Goal: Task Accomplishment & Management: Complete application form

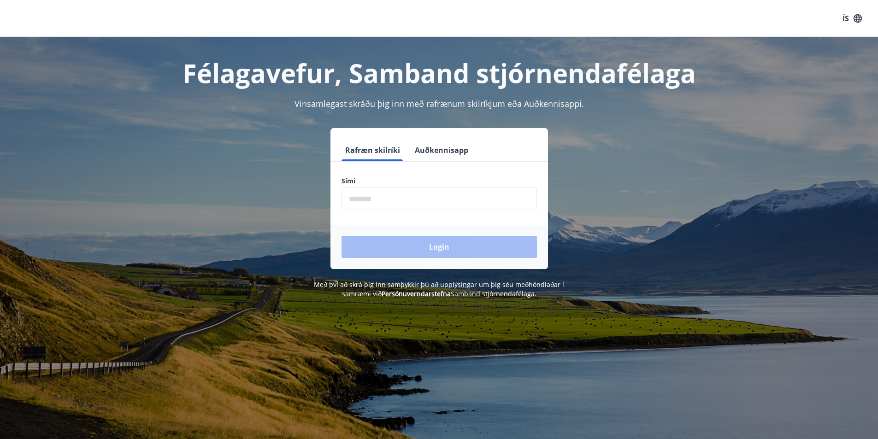
click at [385, 199] on input "phone" at bounding box center [438, 199] width 195 height 23
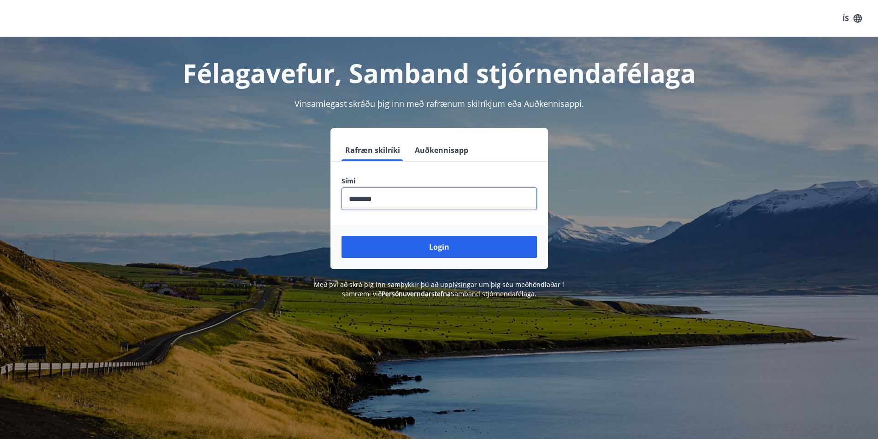
type input "********"
click at [341, 236] on button "Login" at bounding box center [438, 247] width 195 height 22
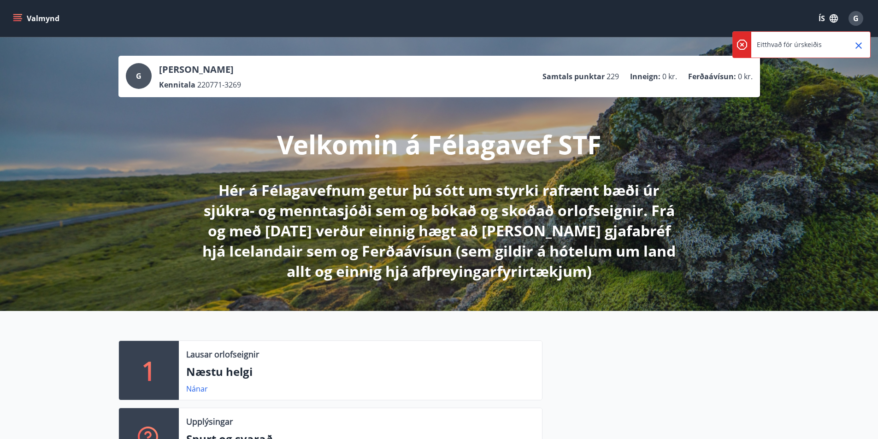
click at [861, 42] on icon "Close" at bounding box center [858, 45] width 11 height 11
click at [17, 17] on icon "menu" at bounding box center [17, 16] width 8 height 1
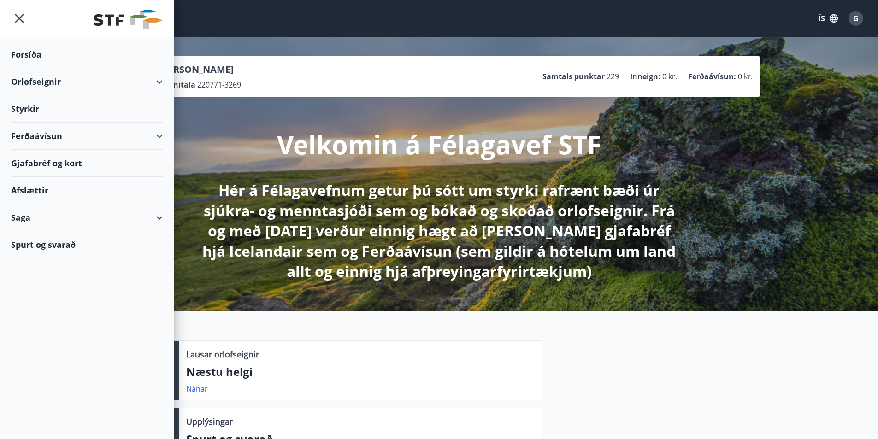
click at [28, 68] on div "Styrkir" at bounding box center [87, 54] width 152 height 27
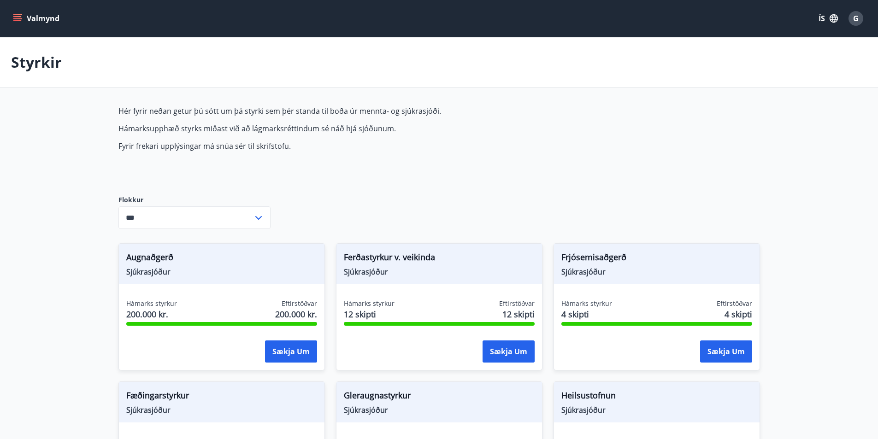
click at [261, 215] on icon at bounding box center [258, 217] width 11 height 11
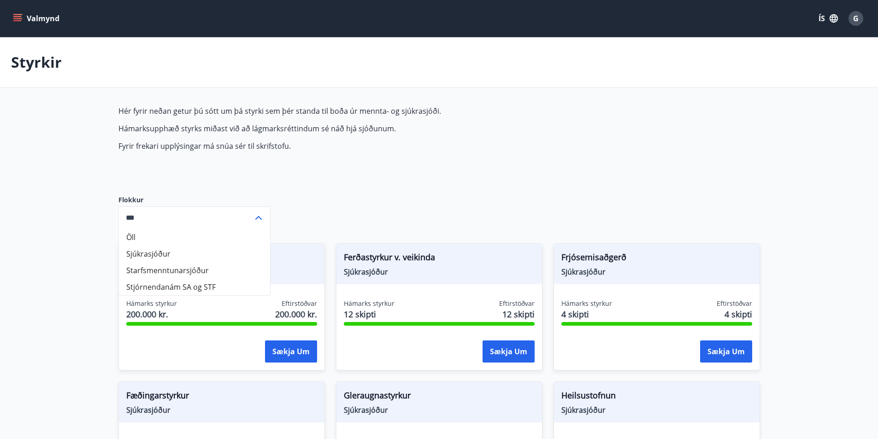
click at [169, 252] on li "Sjúkrasjóður" at bounding box center [194, 254] width 151 height 17
type input "**********"
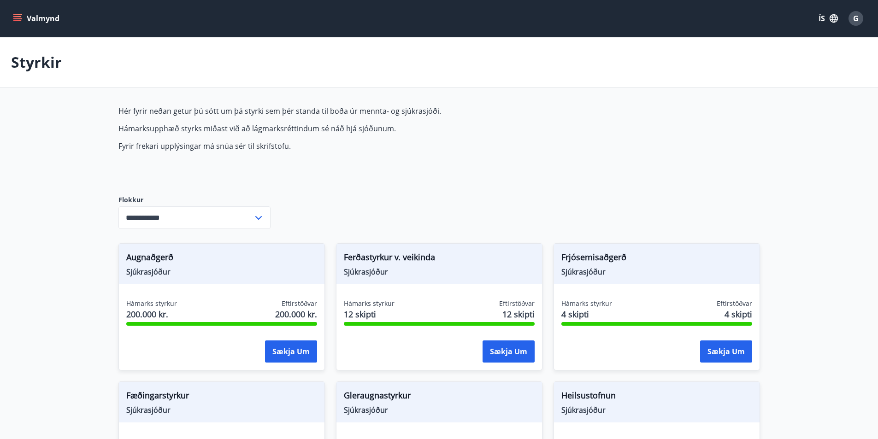
click at [20, 16] on icon "menu" at bounding box center [17, 18] width 9 height 9
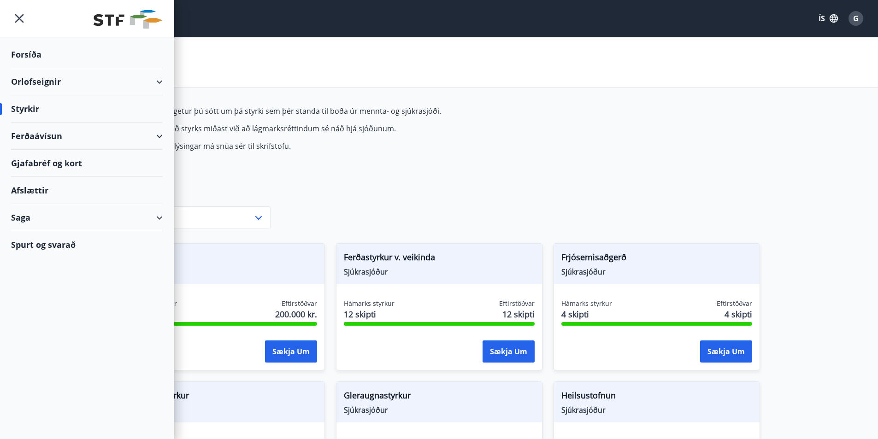
click at [36, 106] on div "Styrkir" at bounding box center [87, 108] width 152 height 27
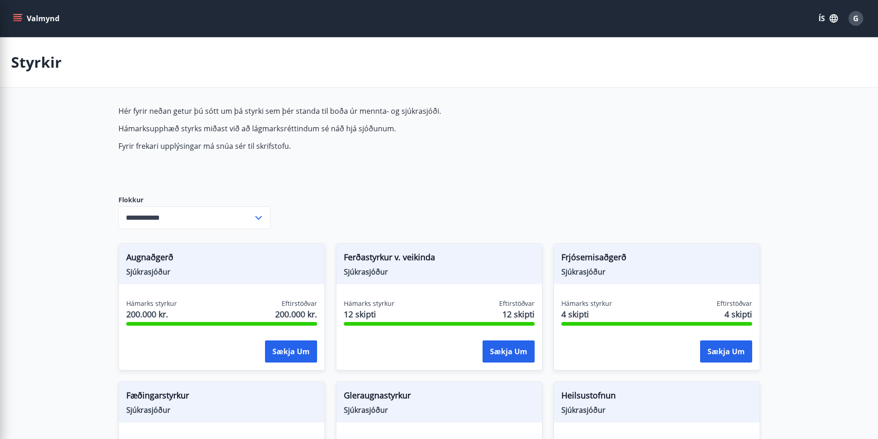
click at [458, 165] on div "Hér fyrir neðan getur þú sótt um þá styrki sem þér standa til boða úr mennta- o…" at bounding box center [335, 143] width 435 height 75
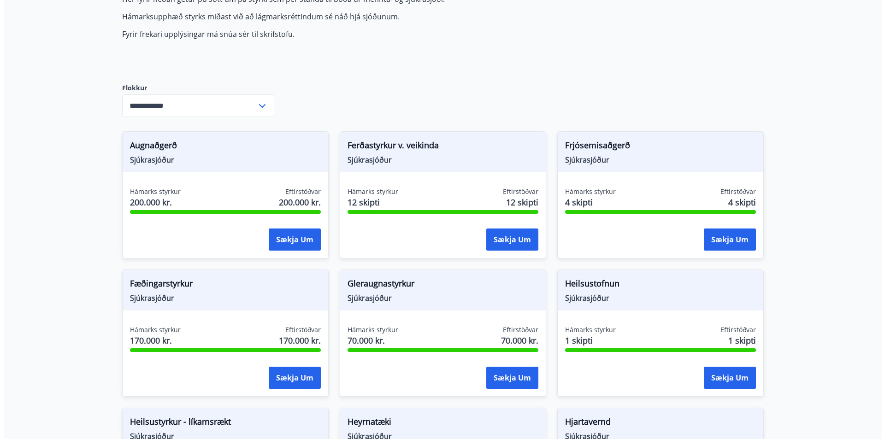
scroll to position [573, 0]
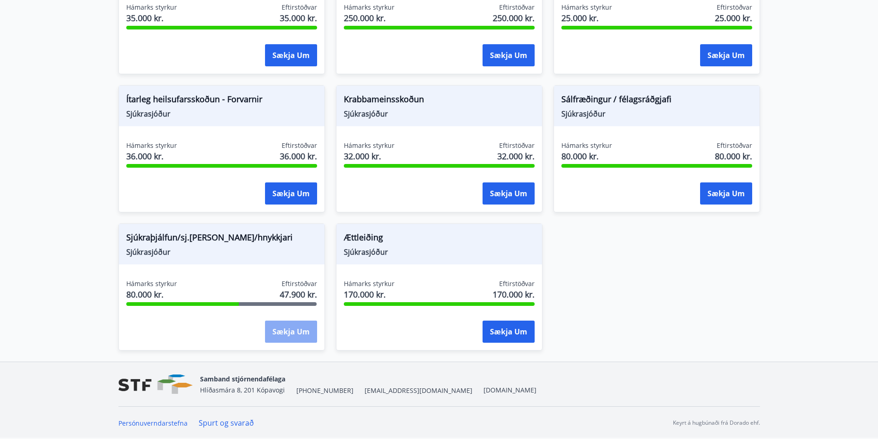
click at [285, 339] on button "Sækja um" at bounding box center [291, 332] width 52 height 22
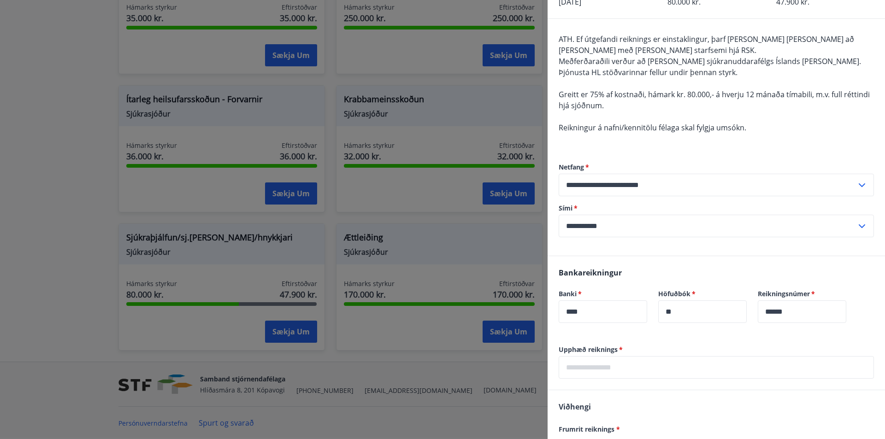
scroll to position [164, 0]
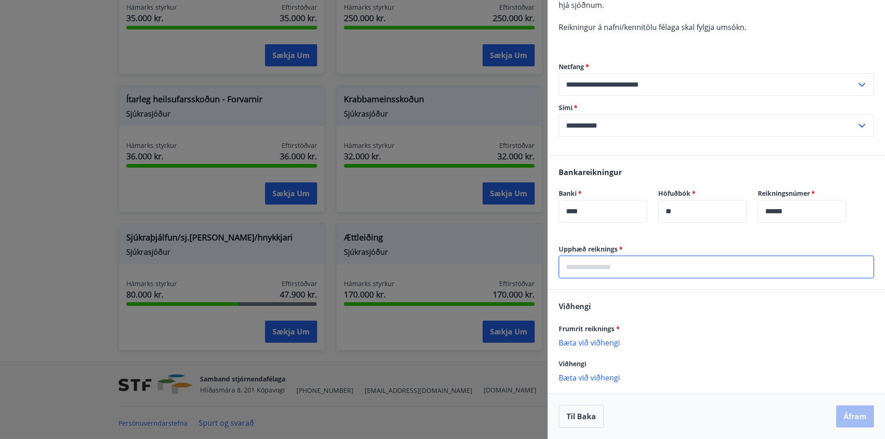
click at [599, 269] on input "text" at bounding box center [715, 267] width 315 height 23
type input "*****"
click at [751, 354] on p "Viðhengi er nauðsynlegt!" at bounding box center [715, 352] width 315 height 7
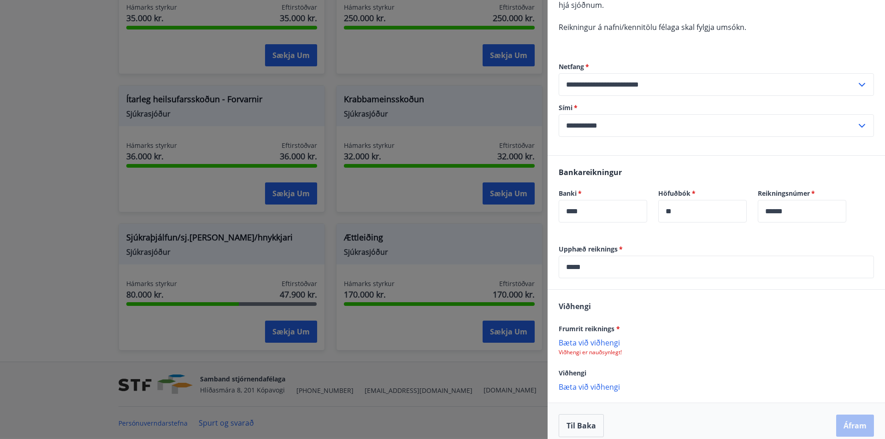
click at [592, 341] on p "Bæta við viðhengi" at bounding box center [715, 342] width 315 height 9
click at [614, 351] on p "[PERSON_NAME] invoices from [DATE] to [DATE].pdf" at bounding box center [651, 347] width 177 height 11
click at [858, 346] on icon at bounding box center [863, 347] width 11 height 11
click at [580, 341] on p "Bæta við viðhengi" at bounding box center [715, 342] width 315 height 9
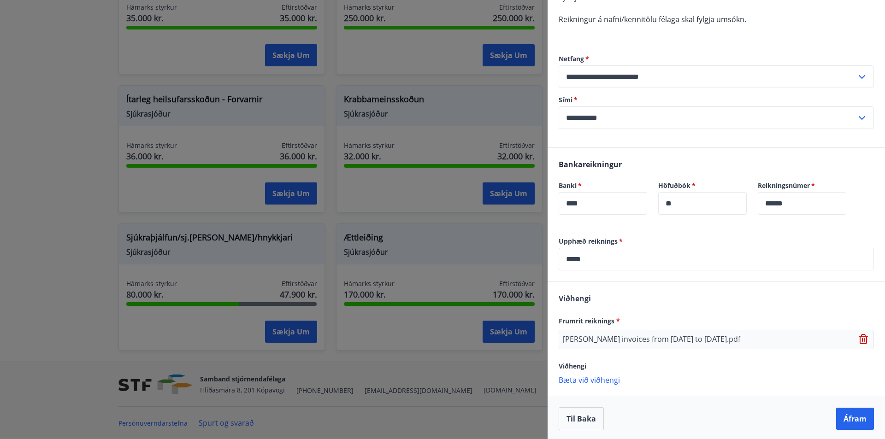
scroll to position [174, 0]
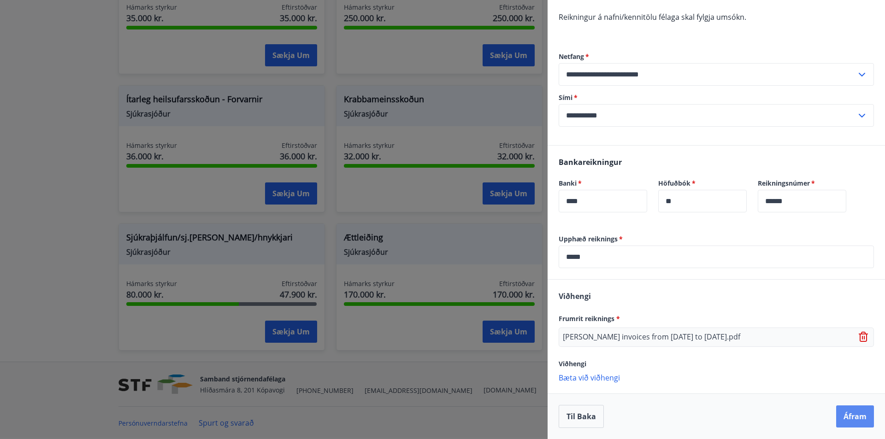
click at [848, 413] on button "Áfram" at bounding box center [855, 416] width 38 height 22
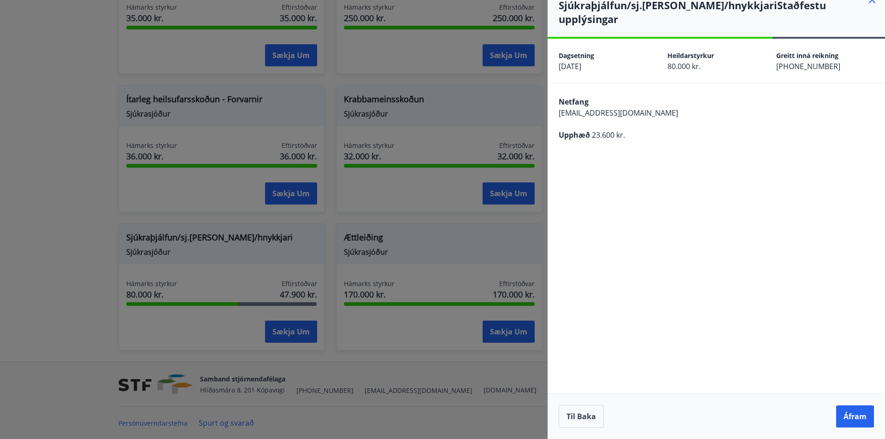
scroll to position [0, 0]
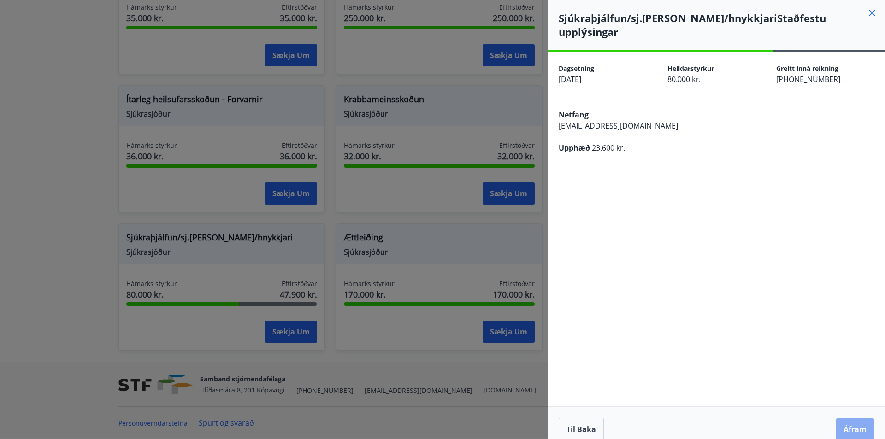
click at [848, 418] on button "Áfram" at bounding box center [855, 429] width 38 height 22
click at [868, 47] on icon "Close" at bounding box center [865, 45] width 11 height 11
click at [853, 418] on button "Áfram" at bounding box center [855, 429] width 38 height 22
click at [667, 181] on div "**********" at bounding box center [715, 252] width 337 height 400
click at [746, 47] on icon at bounding box center [748, 44] width 11 height 11
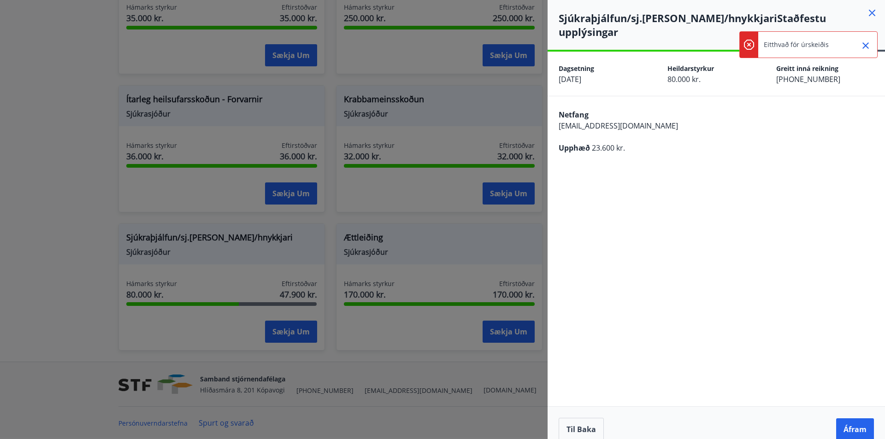
click at [750, 44] on icon at bounding box center [749, 45] width 4 height 4
click at [865, 44] on icon "Close" at bounding box center [865, 45] width 11 height 11
click at [875, 12] on icon at bounding box center [871, 12] width 11 height 11
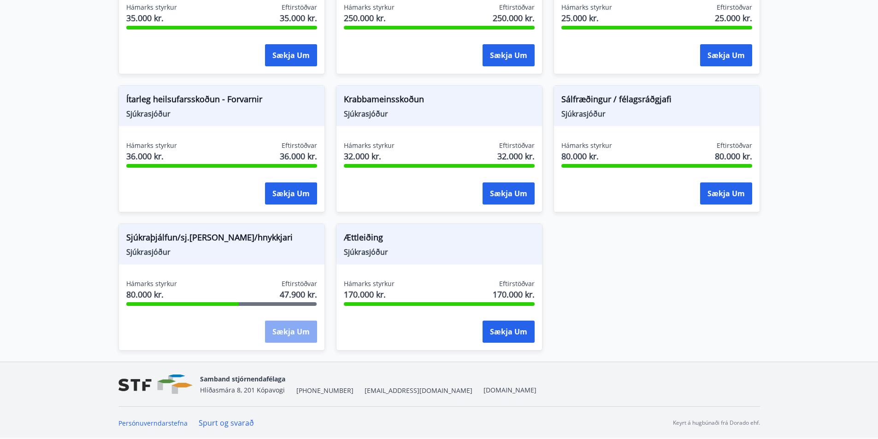
click at [286, 332] on button "Sækja um" at bounding box center [291, 332] width 52 height 22
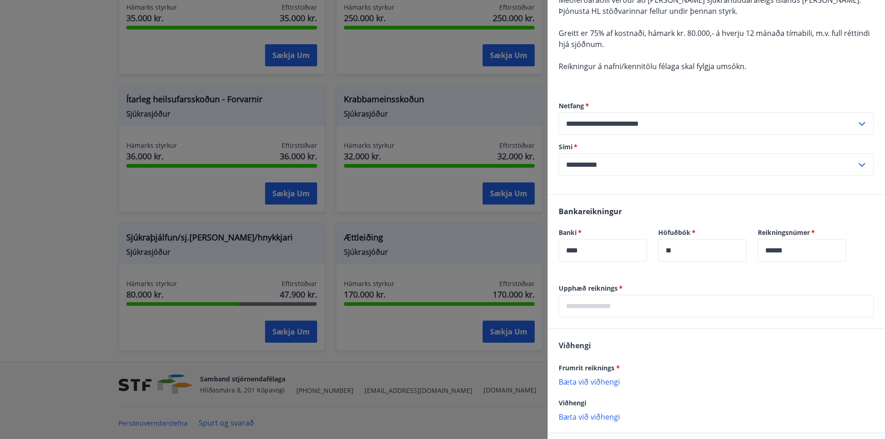
scroll to position [138, 0]
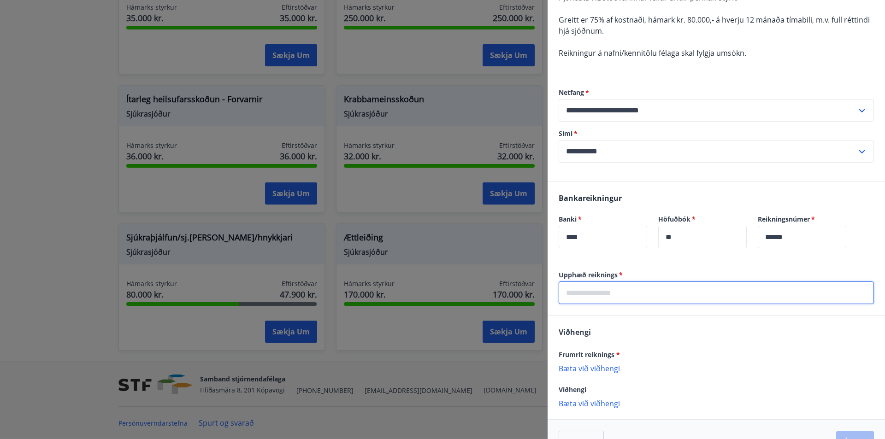
click at [598, 294] on input "text" at bounding box center [715, 293] width 315 height 23
type input "*****"
click at [587, 366] on p "Bæta við viðhengi" at bounding box center [715, 368] width 315 height 9
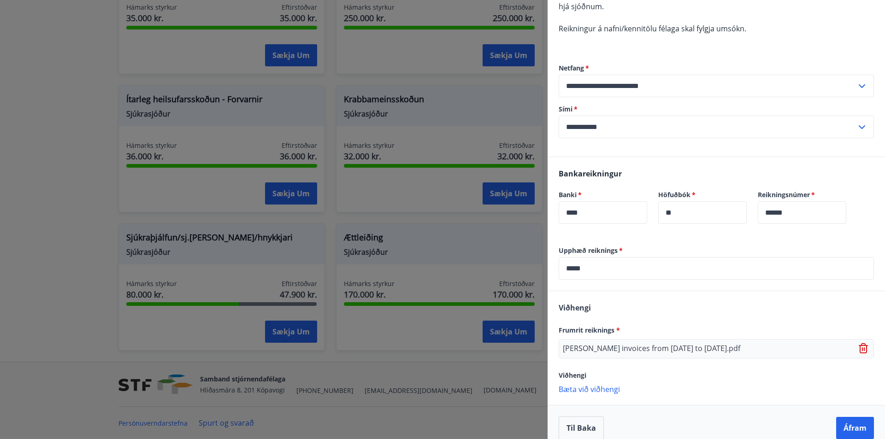
scroll to position [174, 0]
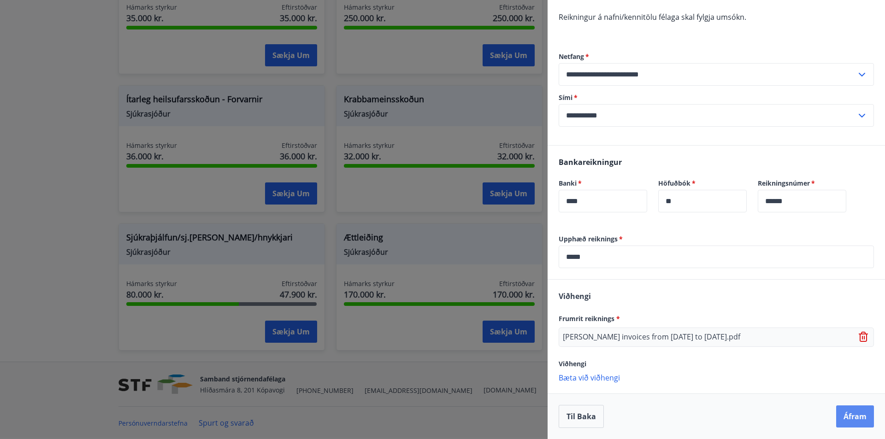
click at [859, 413] on button "Áfram" at bounding box center [855, 416] width 38 height 22
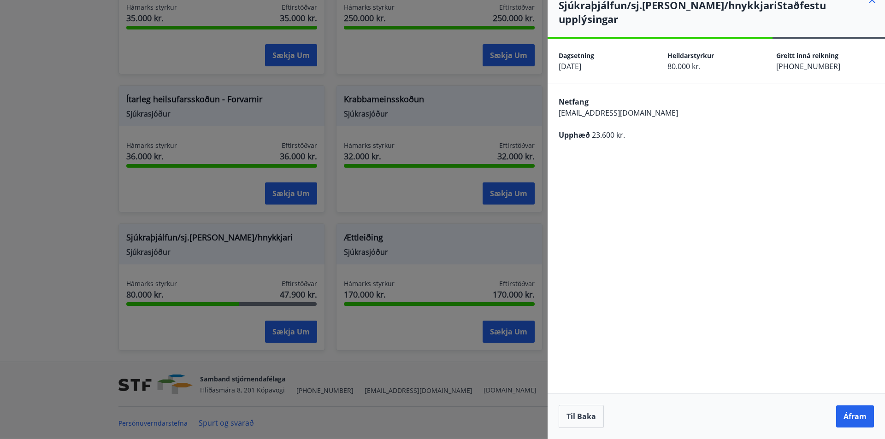
scroll to position [0, 0]
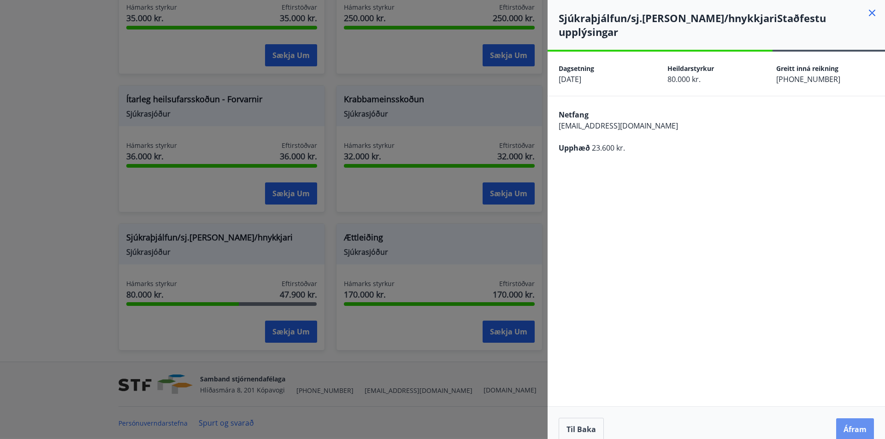
click at [859, 418] on button "Áfram" at bounding box center [855, 429] width 38 height 22
click at [855, 418] on button "Áfram" at bounding box center [855, 429] width 38 height 22
click at [578, 418] on button "Til baka" at bounding box center [580, 429] width 45 height 23
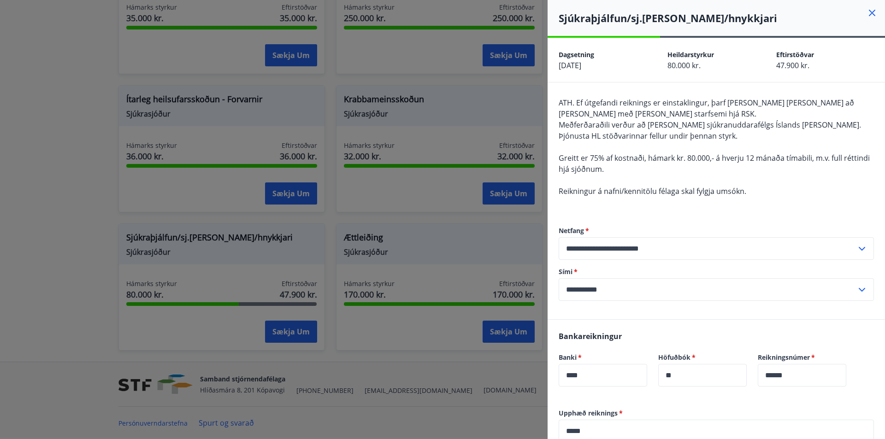
click at [795, 213] on div "**********" at bounding box center [715, 264] width 315 height 112
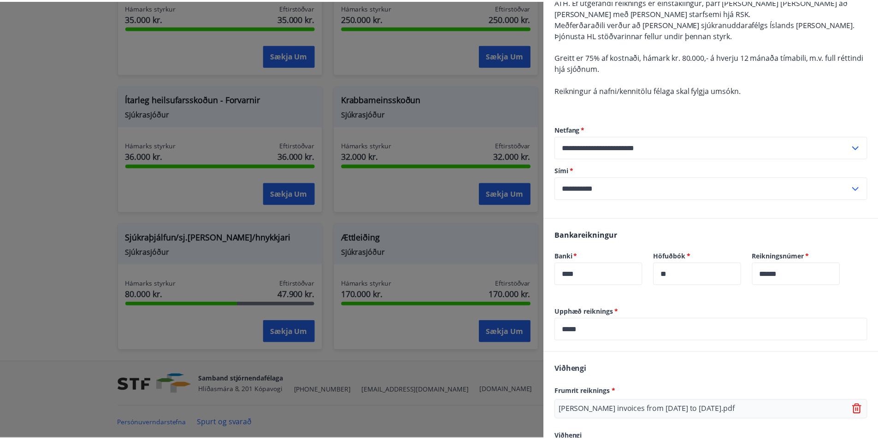
scroll to position [174, 0]
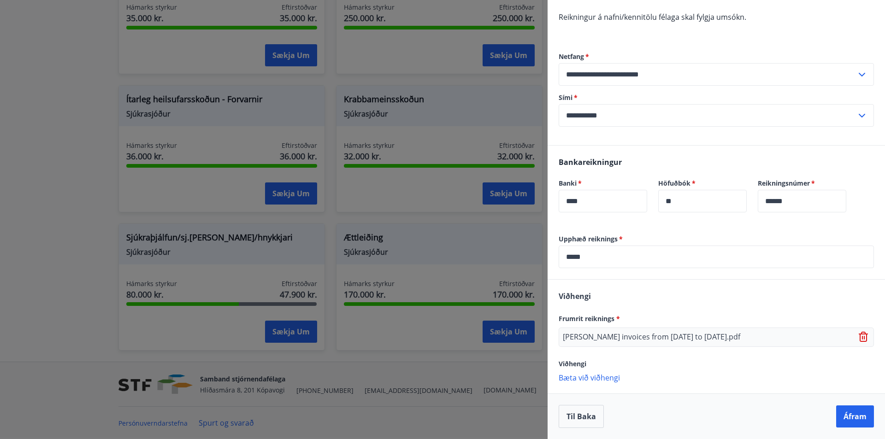
click at [53, 152] on div at bounding box center [442, 219] width 885 height 439
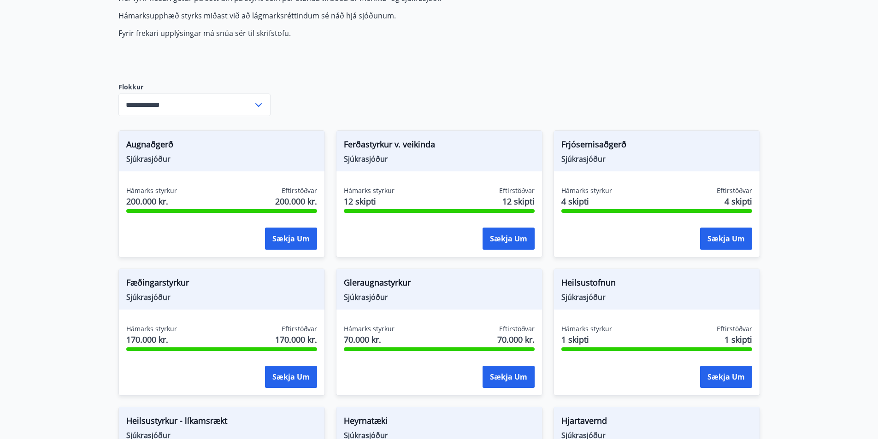
scroll to position [112, 0]
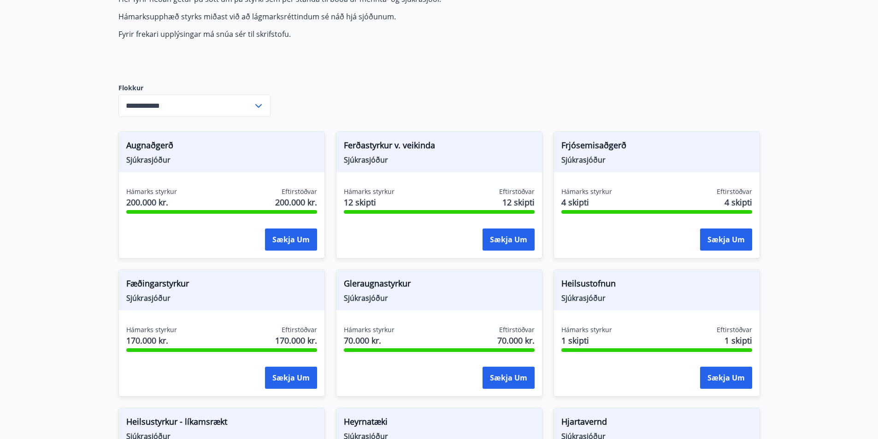
click at [259, 108] on icon at bounding box center [258, 105] width 11 height 11
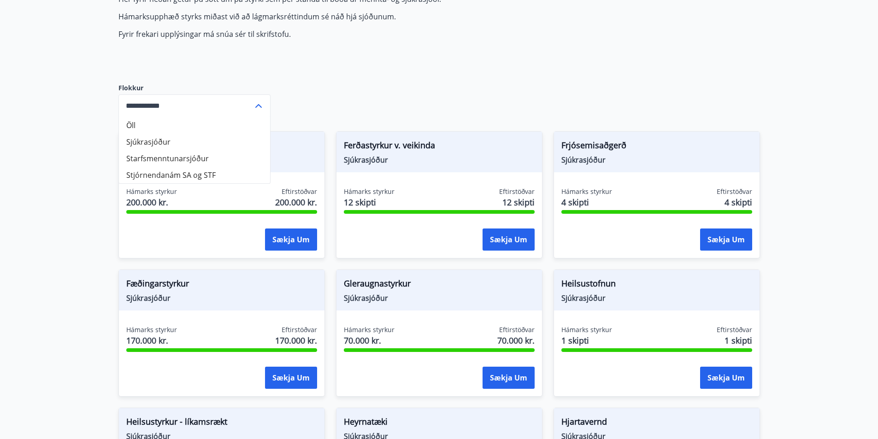
click at [259, 108] on icon at bounding box center [258, 105] width 11 height 11
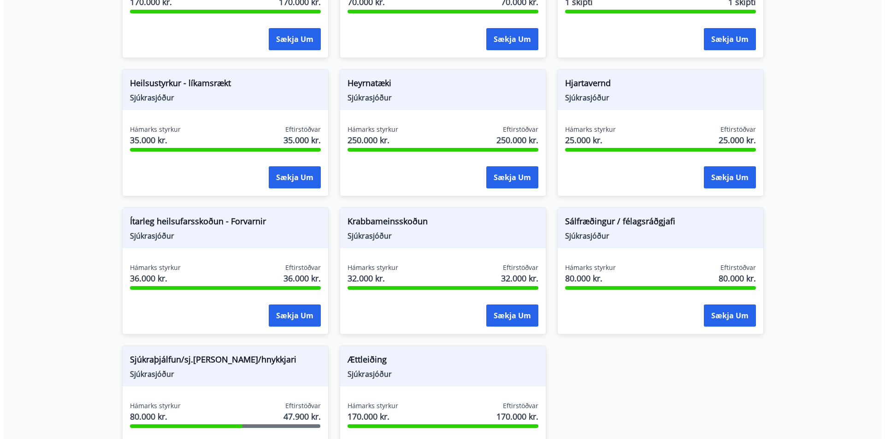
scroll to position [573, 0]
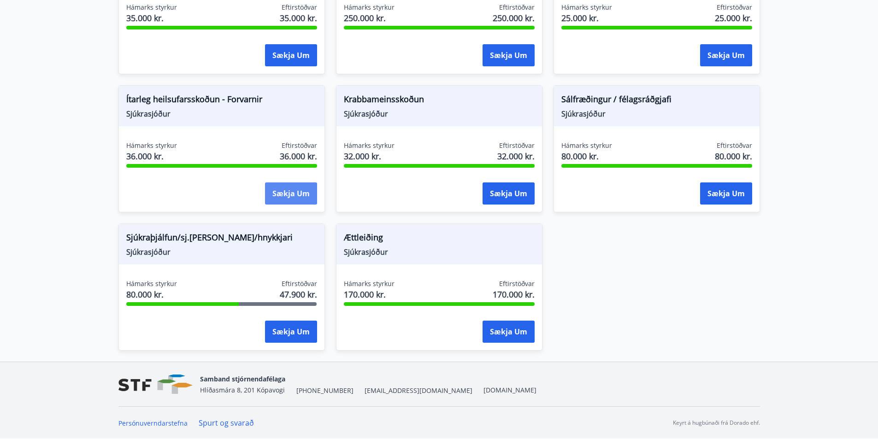
click at [289, 186] on button "Sækja um" at bounding box center [291, 193] width 52 height 22
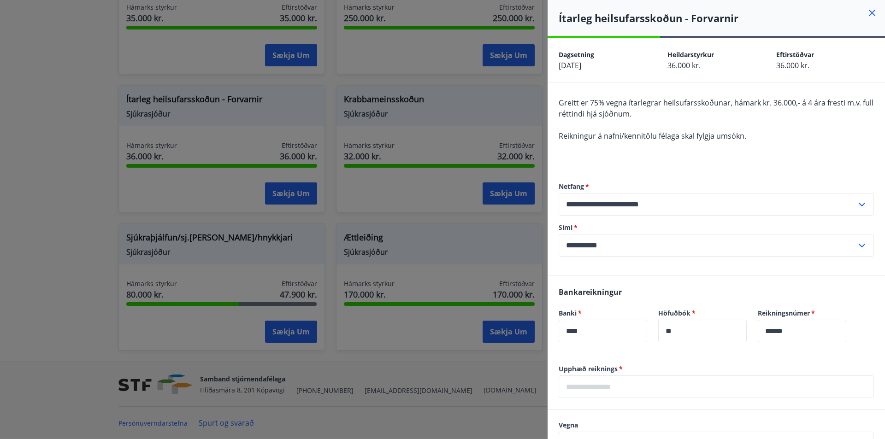
click at [598, 383] on input "text" at bounding box center [715, 387] width 315 height 23
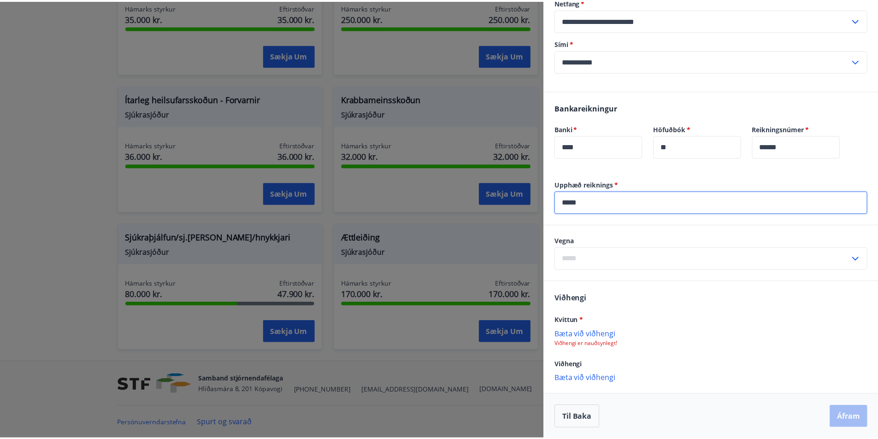
scroll to position [185, 0]
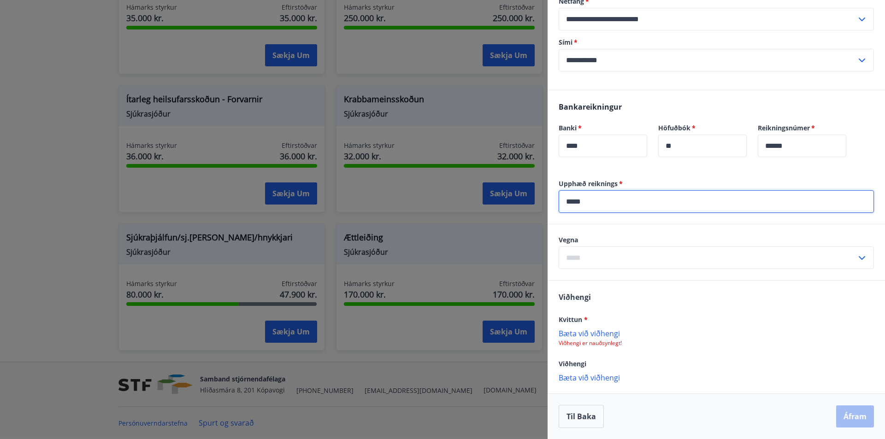
type input "*****"
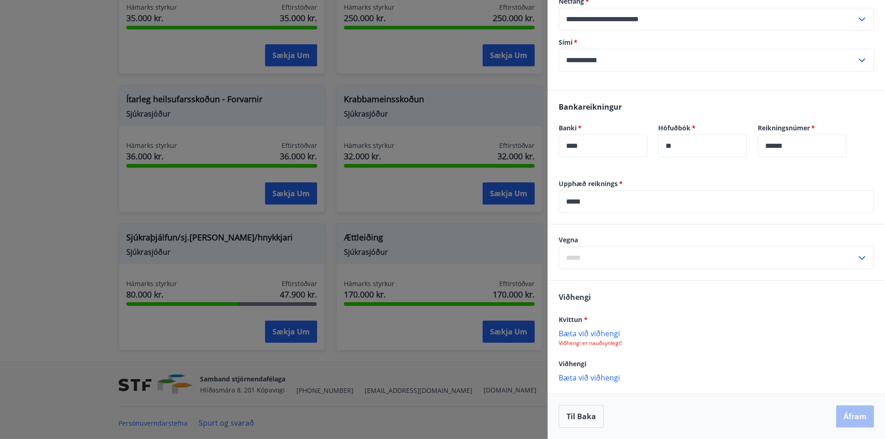
click at [477, 397] on div at bounding box center [442, 219] width 885 height 439
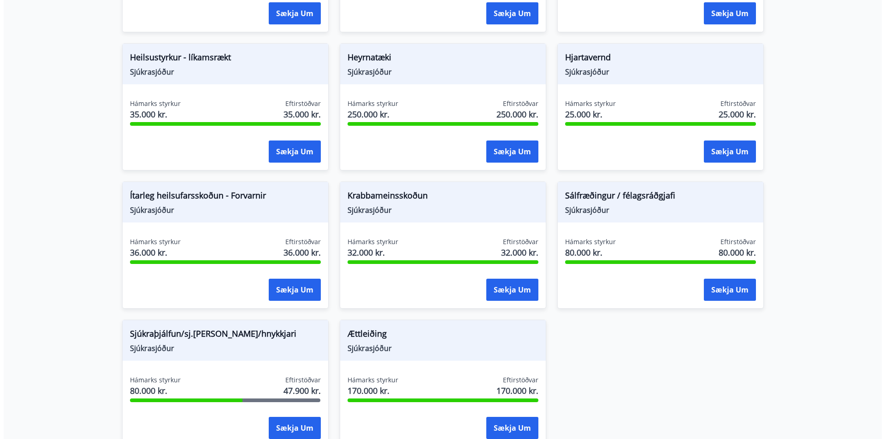
scroll to position [481, 0]
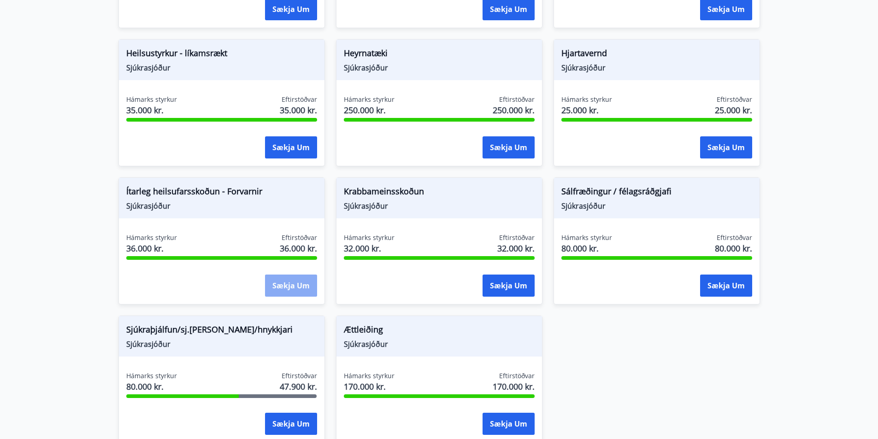
click at [282, 286] on button "Sækja um" at bounding box center [291, 286] width 52 height 22
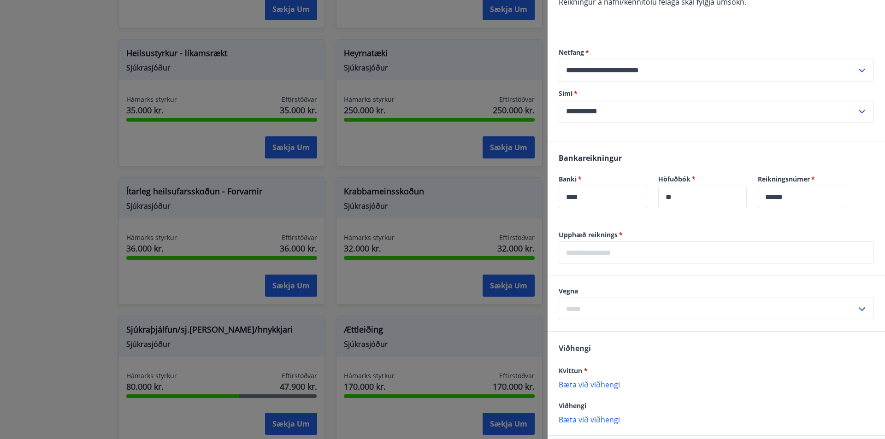
scroll to position [138, 0]
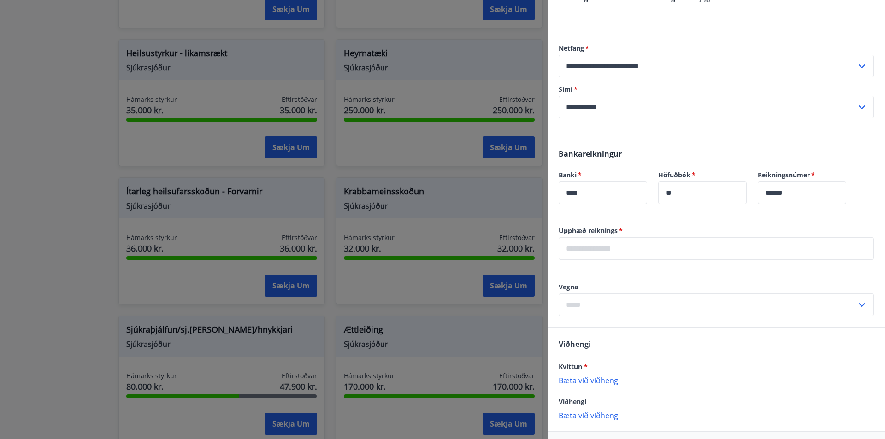
click at [613, 250] on input "text" at bounding box center [715, 248] width 315 height 23
type input "*****"
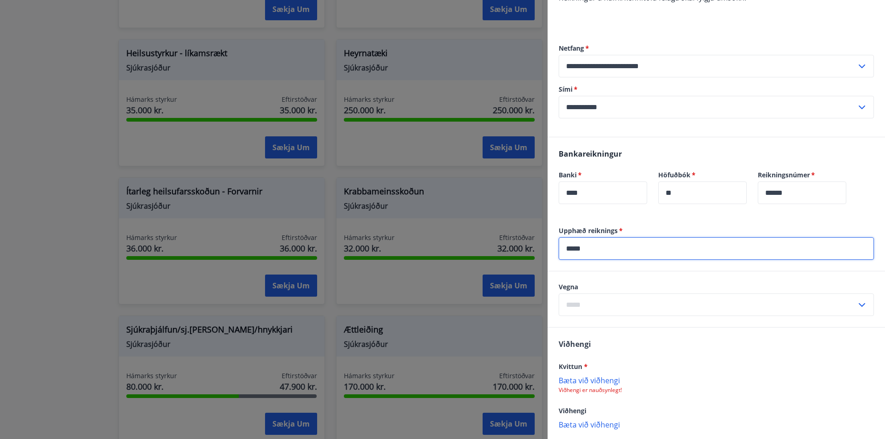
click at [598, 380] on p "Bæta við viðhengi" at bounding box center [715, 380] width 315 height 9
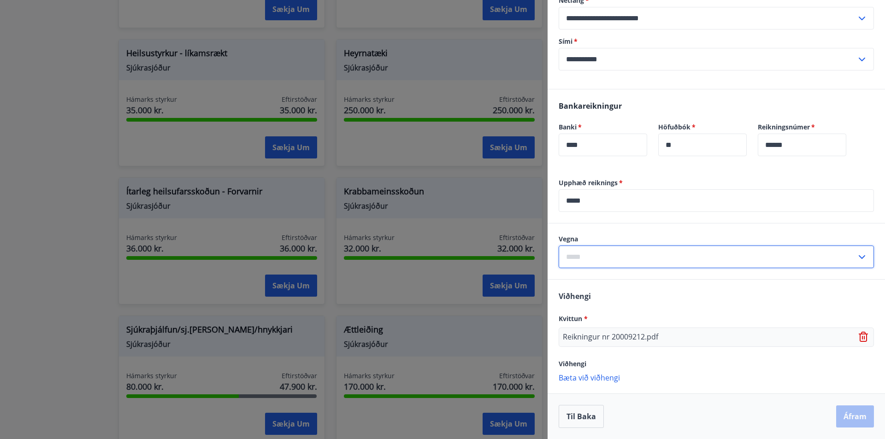
click at [605, 254] on input "text" at bounding box center [707, 257] width 298 height 23
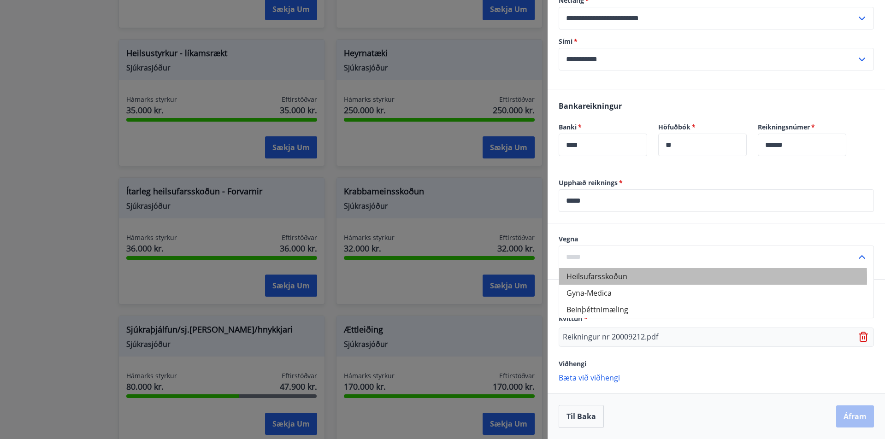
click at [613, 278] on li "Heilsufarsskoðun" at bounding box center [716, 276] width 314 height 17
type input "**********"
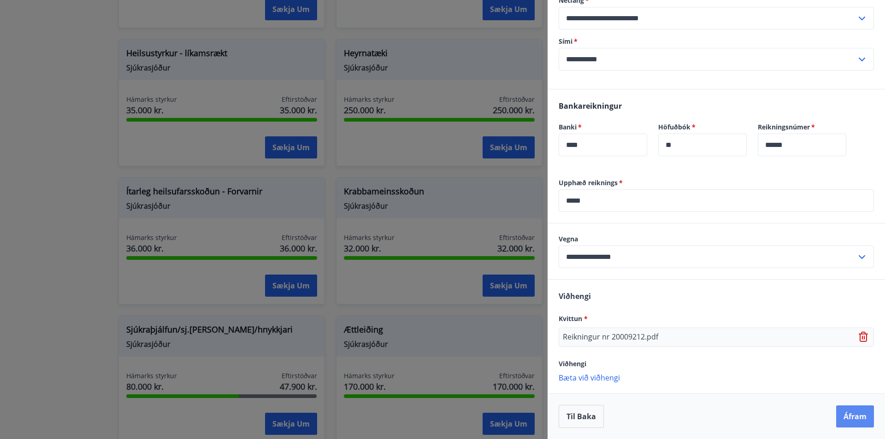
click at [846, 419] on button "Áfram" at bounding box center [855, 416] width 38 height 22
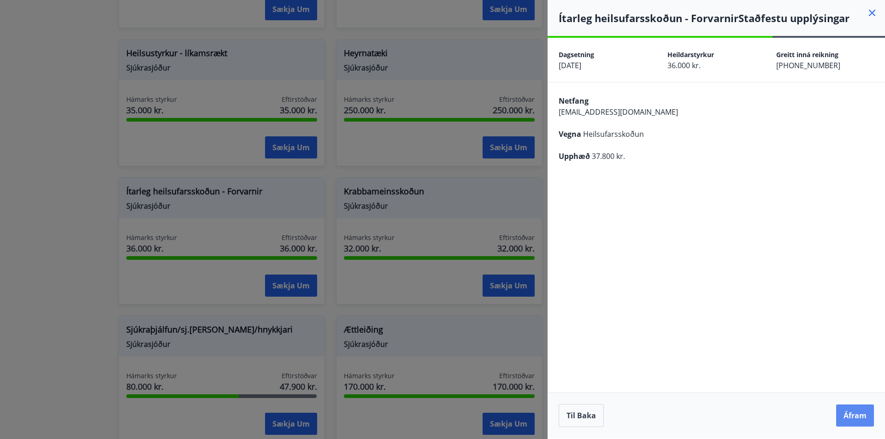
scroll to position [0, 0]
click at [849, 410] on button "Áfram" at bounding box center [855, 416] width 38 height 22
click at [868, 45] on icon "Close" at bounding box center [865, 45] width 11 height 11
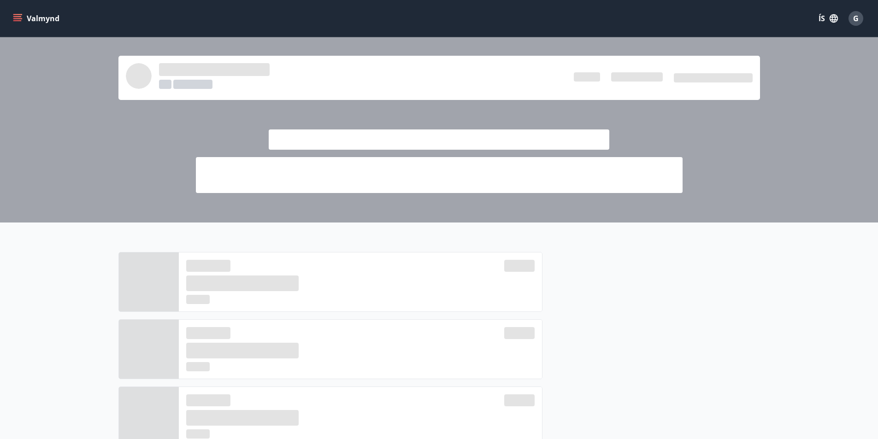
click at [20, 16] on icon "menu" at bounding box center [17, 16] width 8 height 1
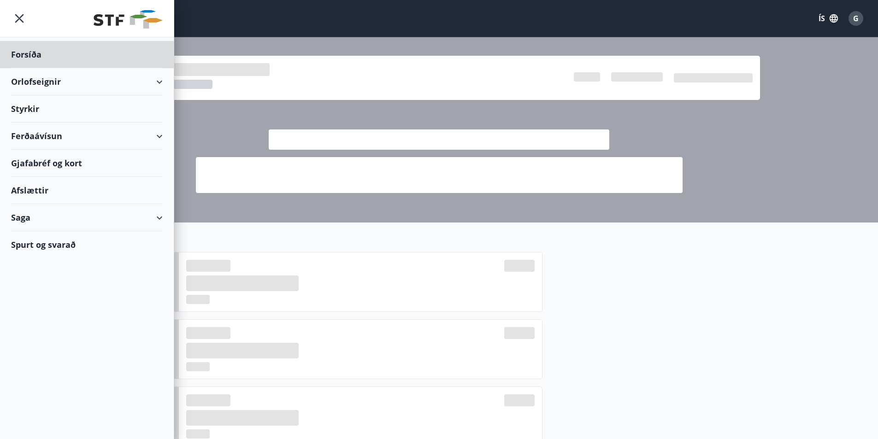
click at [29, 68] on div "Styrkir" at bounding box center [87, 54] width 152 height 27
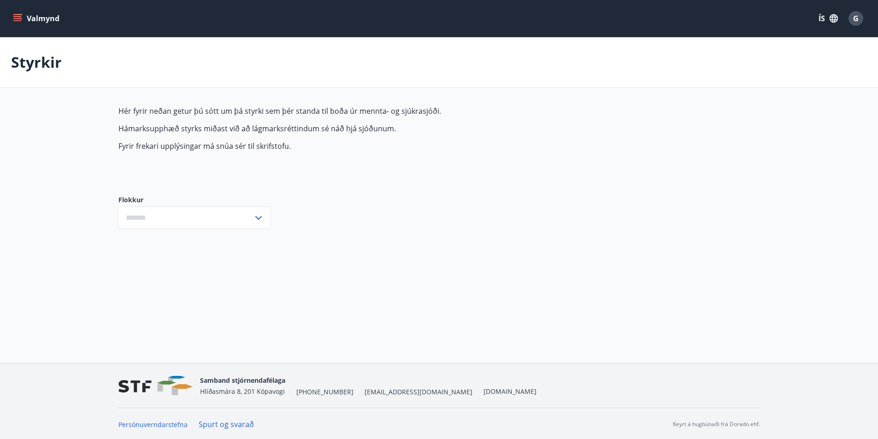
type input "***"
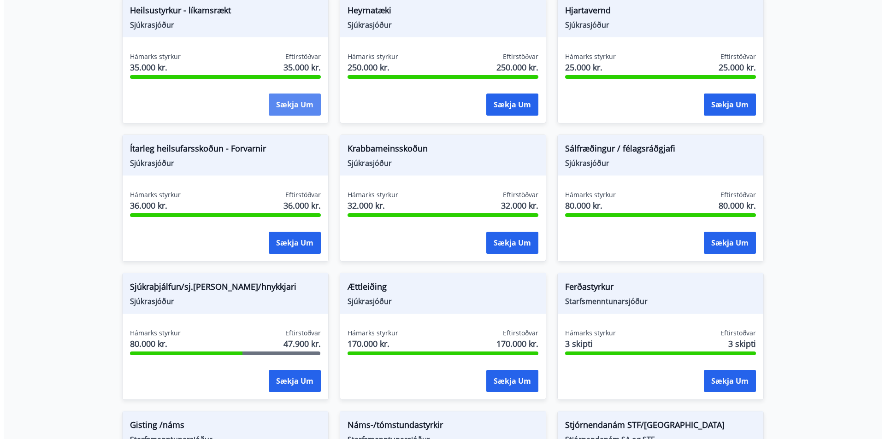
scroll to position [553, 0]
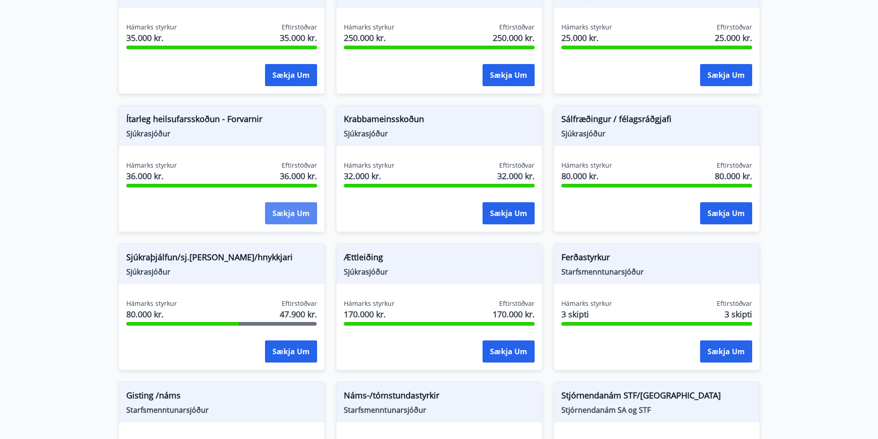
click at [289, 212] on button "Sækja um" at bounding box center [291, 213] width 52 height 22
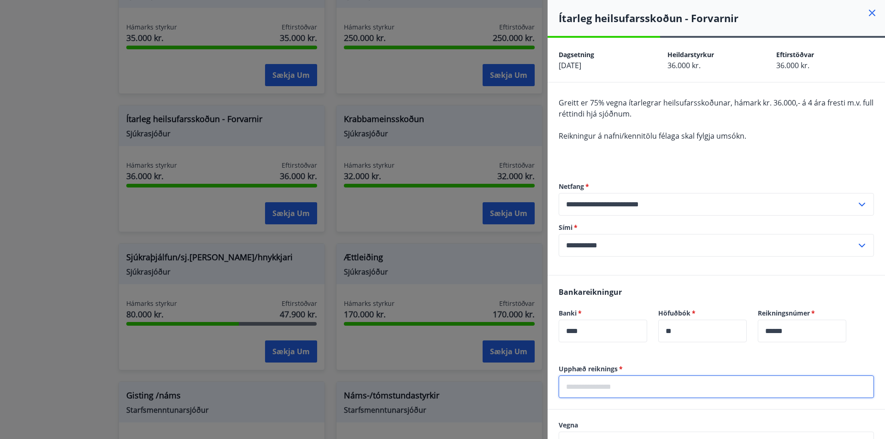
click at [599, 387] on input "text" at bounding box center [715, 387] width 315 height 23
type input "*****"
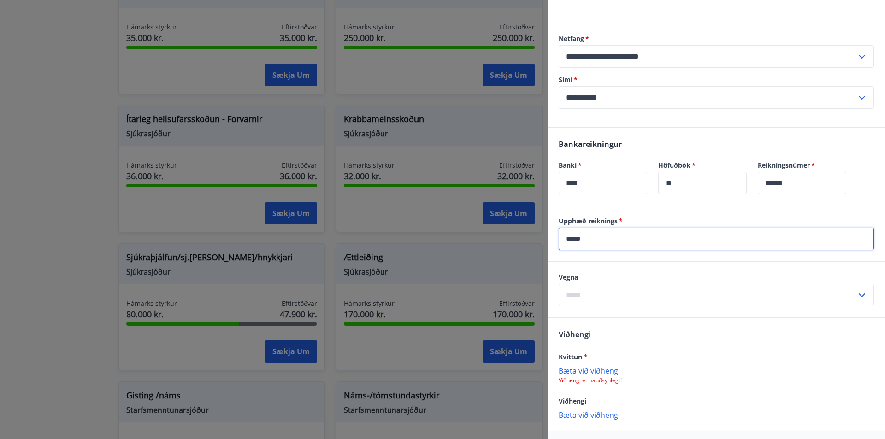
scroll to position [184, 0]
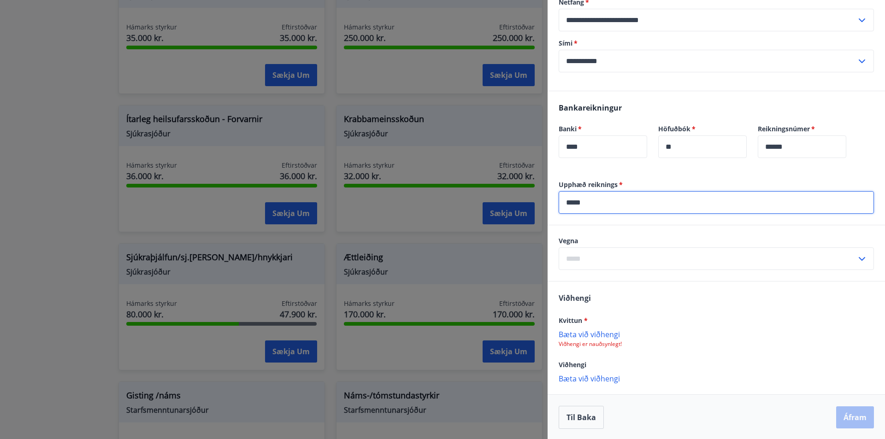
click at [577, 335] on p "Bæta við viðhengi" at bounding box center [715, 333] width 315 height 9
click at [631, 258] on input "text" at bounding box center [707, 258] width 298 height 23
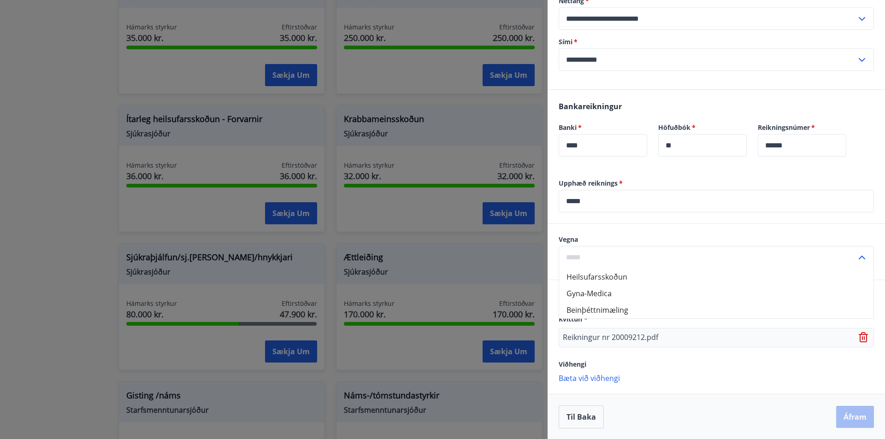
scroll to position [186, 0]
click at [602, 274] on li "Heilsufarsskoðun" at bounding box center [716, 276] width 314 height 17
type input "**********"
click at [857, 412] on button "Áfram" at bounding box center [855, 416] width 38 height 22
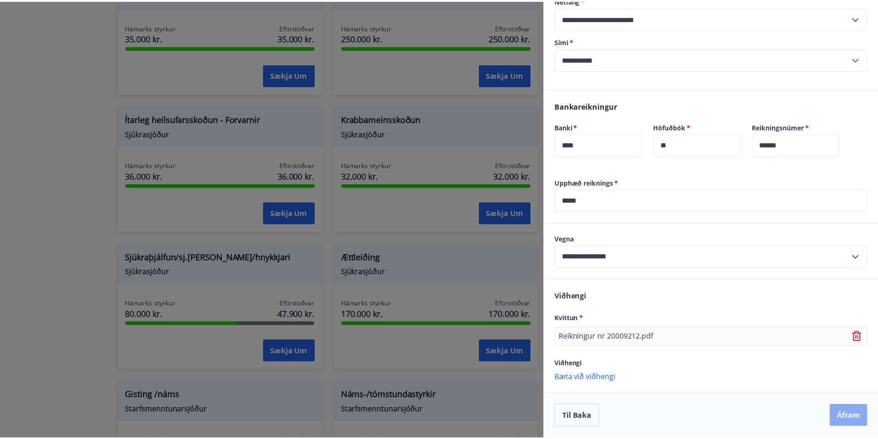
scroll to position [0, 0]
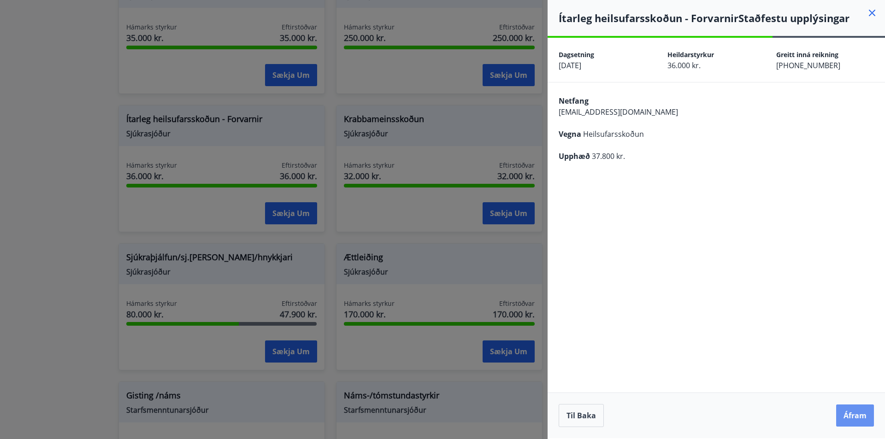
click at [857, 412] on button "Áfram" at bounding box center [855, 416] width 38 height 22
click at [854, 414] on button "Áfram" at bounding box center [855, 416] width 38 height 22
click at [860, 416] on button "Áfram" at bounding box center [855, 416] width 38 height 22
click at [875, 12] on icon at bounding box center [871, 12] width 11 height 11
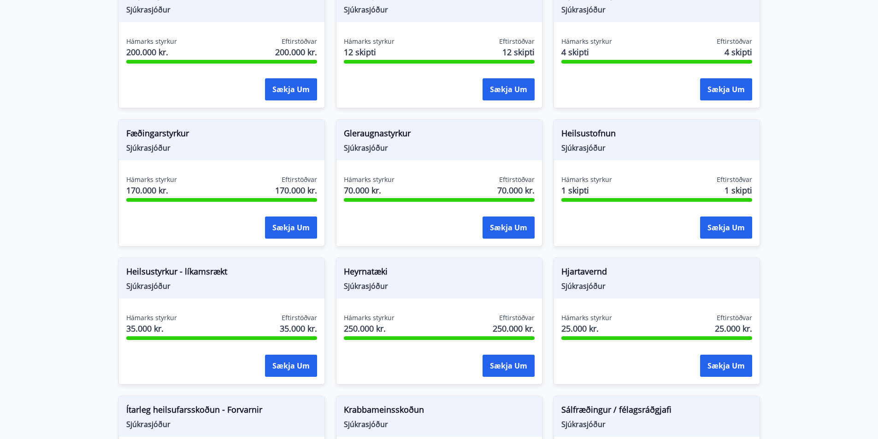
scroll to position [230, 0]
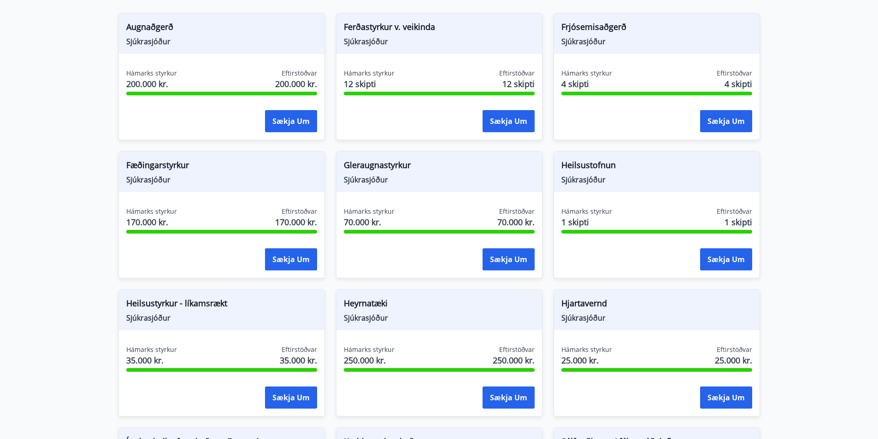
click at [50, 200] on main "Styrkir Hér fyrir neðan getur þú sótt um þá styrki sem þér standa til boða úr m…" at bounding box center [439, 324] width 878 height 1035
